Goal: Navigation & Orientation: Find specific page/section

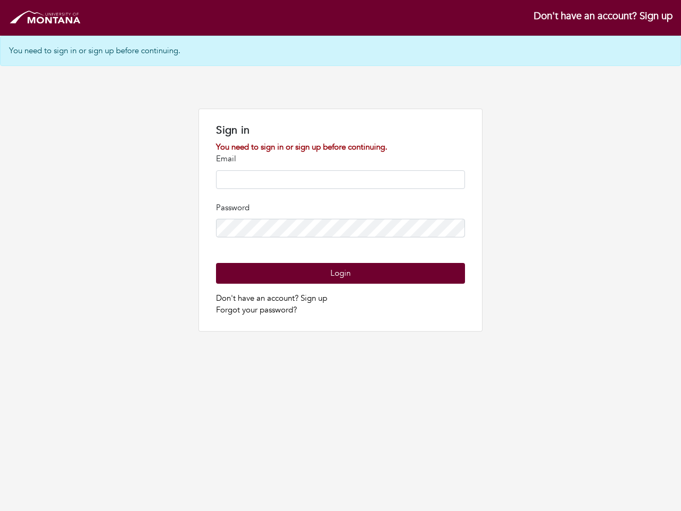
click at [340, 182] on input "email" at bounding box center [340, 179] width 248 height 19
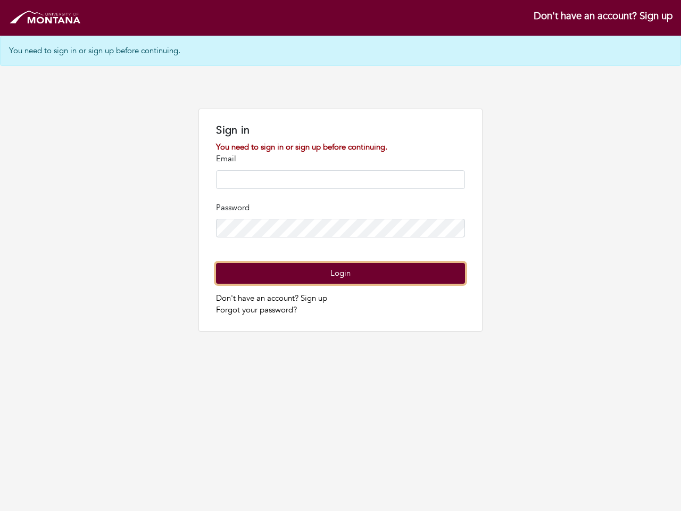
click at [340, 273] on button "Login" at bounding box center [340, 273] width 248 height 21
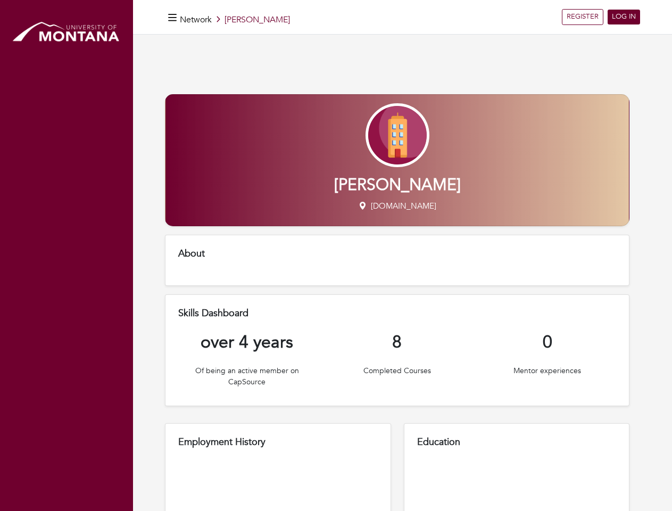
click at [336, 255] on h5 "About" at bounding box center [397, 254] width 438 height 12
click at [172, 17] on icon "button" at bounding box center [172, 18] width 9 height 10
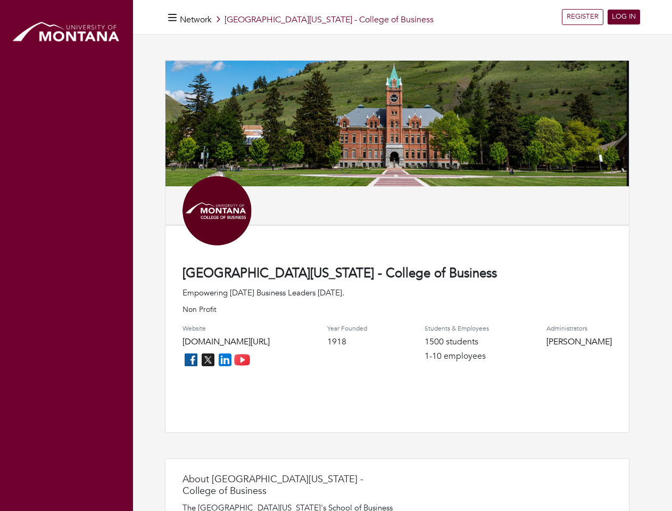
click at [336, 255] on div "[GEOGRAPHIC_DATA][US_STATE] - College of Business Empowering [DATE] Business Le…" at bounding box center [397, 328] width 464 height 207
click at [172, 17] on icon "button" at bounding box center [172, 18] width 9 height 10
